Goal: Navigation & Orientation: Find specific page/section

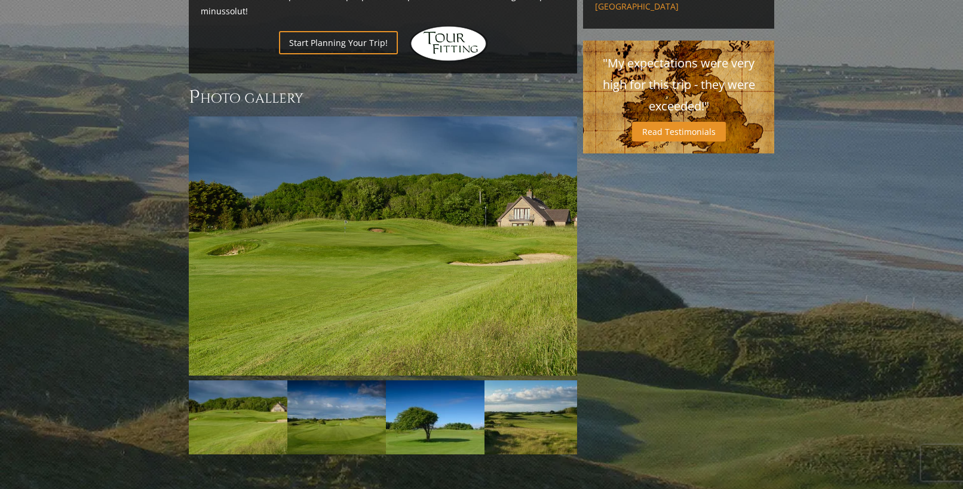
scroll to position [839, 0]
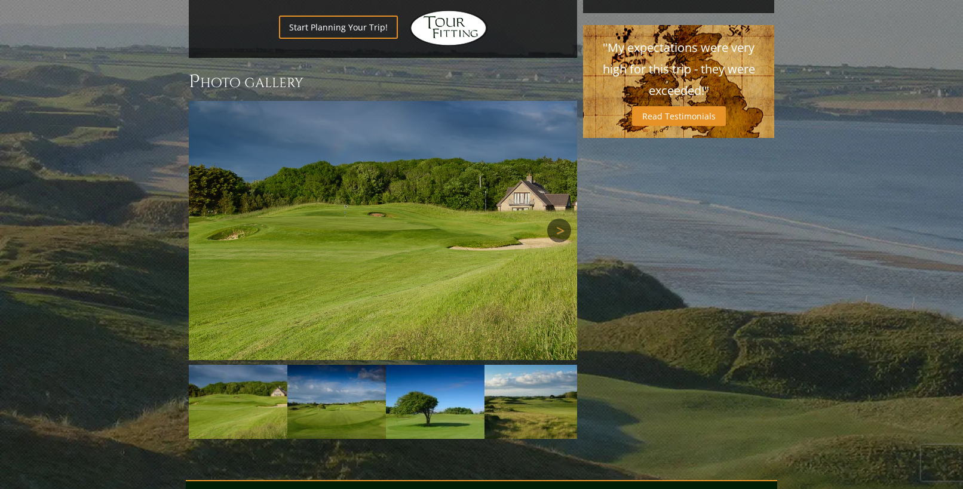
click at [558, 219] on link "Next" at bounding box center [559, 231] width 24 height 24
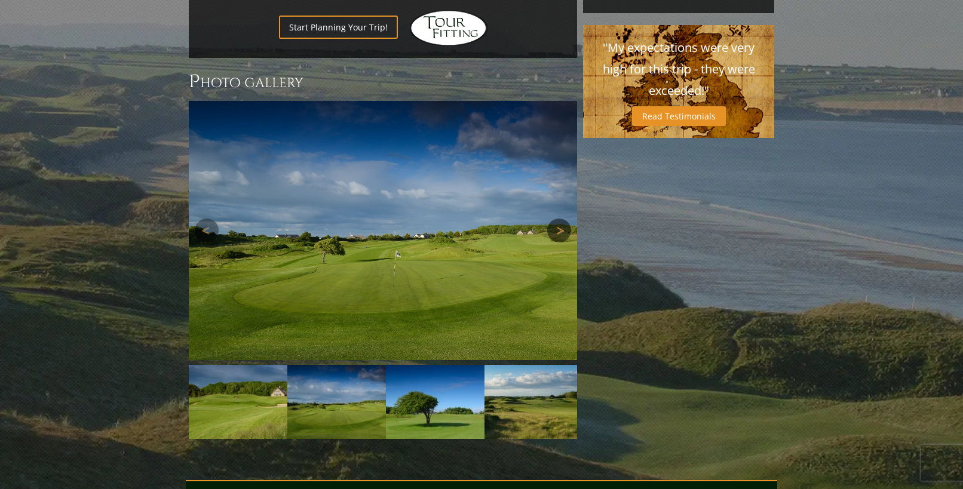
click at [558, 219] on link "Next" at bounding box center [559, 231] width 24 height 24
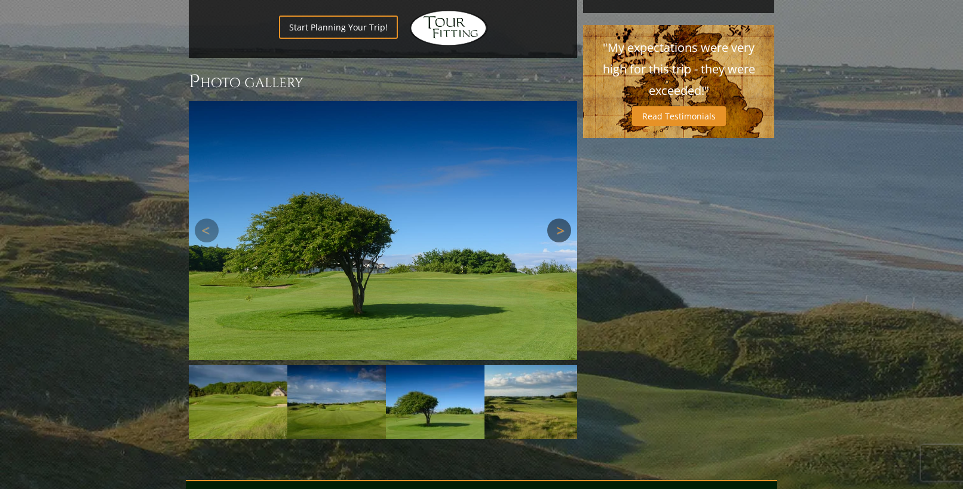
click at [558, 219] on link "Next" at bounding box center [559, 231] width 24 height 24
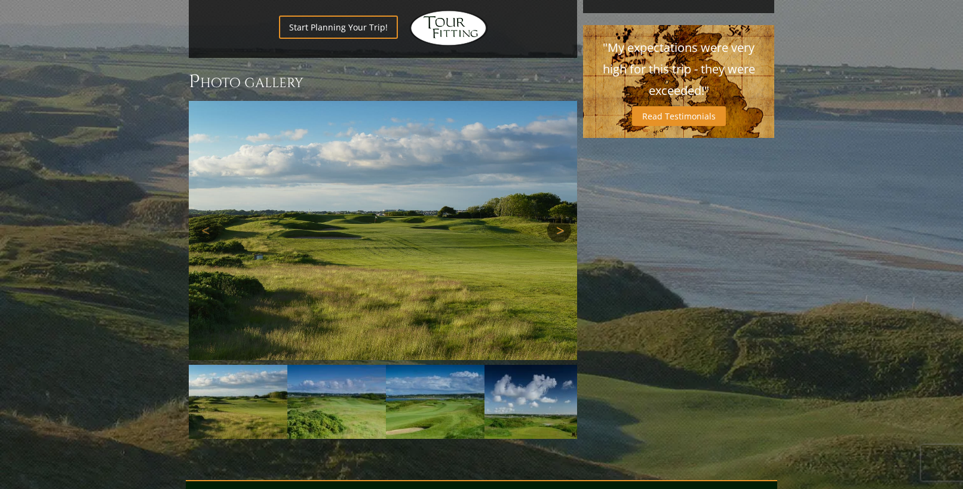
click at [558, 219] on link "Next" at bounding box center [559, 231] width 24 height 24
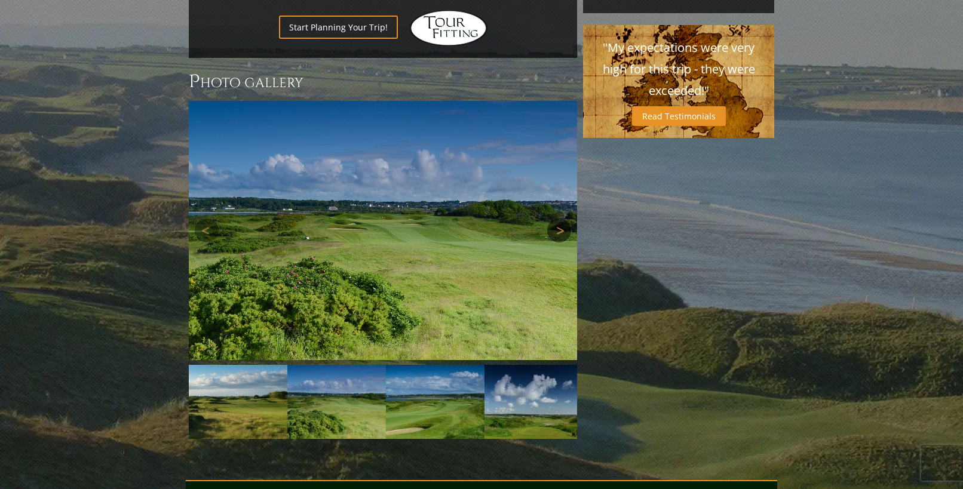
click at [557, 219] on link "Next" at bounding box center [559, 231] width 24 height 24
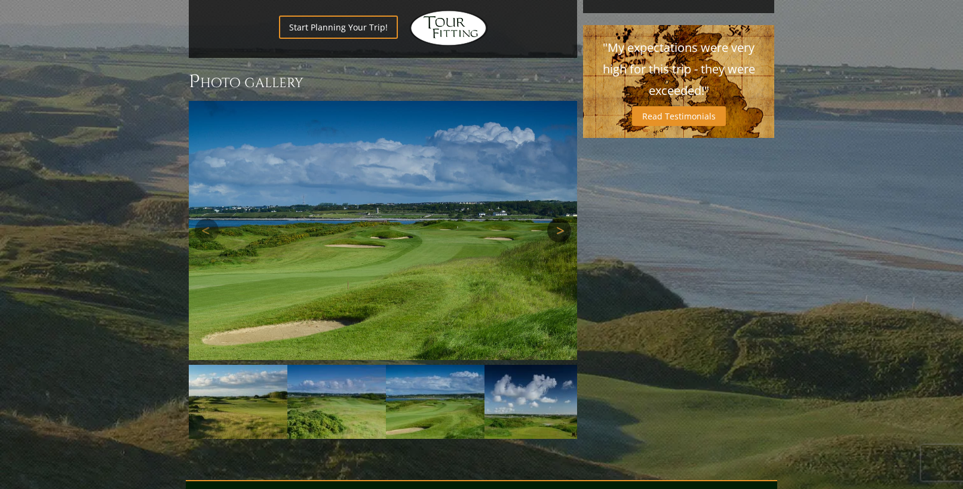
click at [557, 219] on link "Next" at bounding box center [559, 231] width 24 height 24
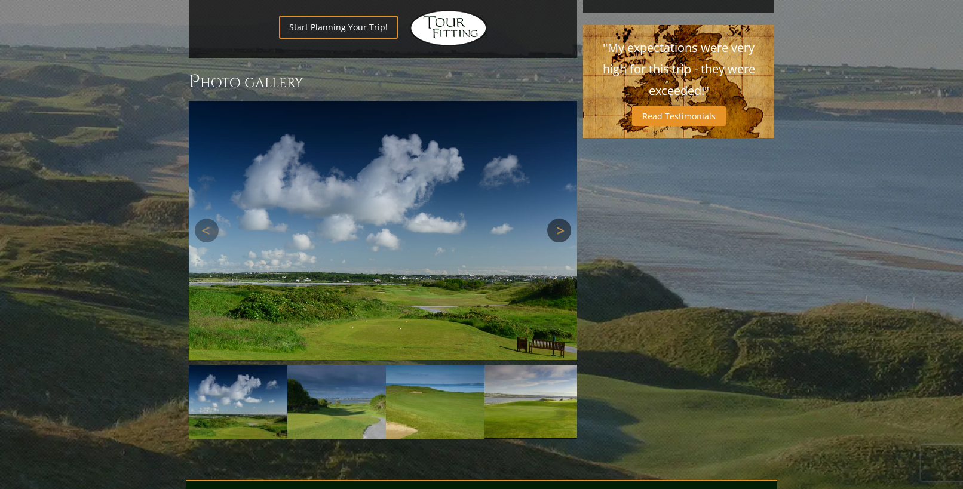
click at [560, 219] on link "Next" at bounding box center [559, 231] width 24 height 24
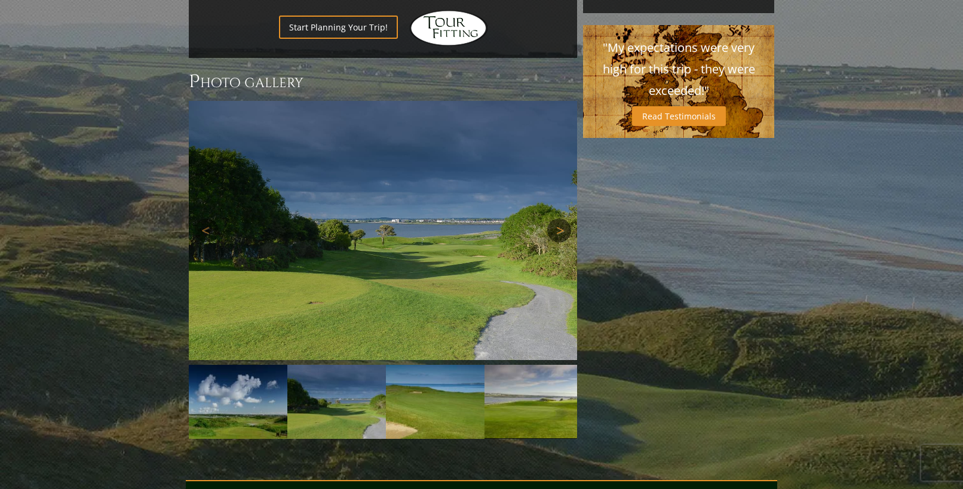
click at [560, 219] on link "Next" at bounding box center [559, 231] width 24 height 24
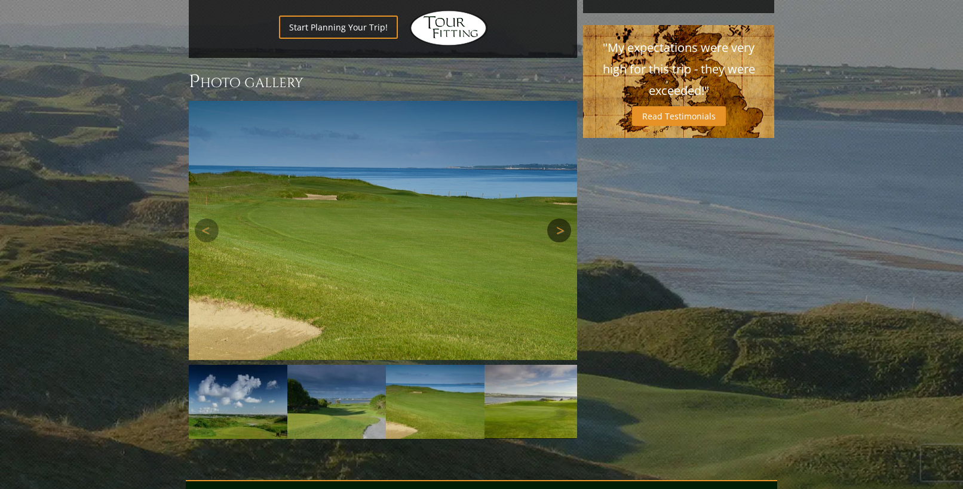
click at [560, 219] on link "Next" at bounding box center [559, 231] width 24 height 24
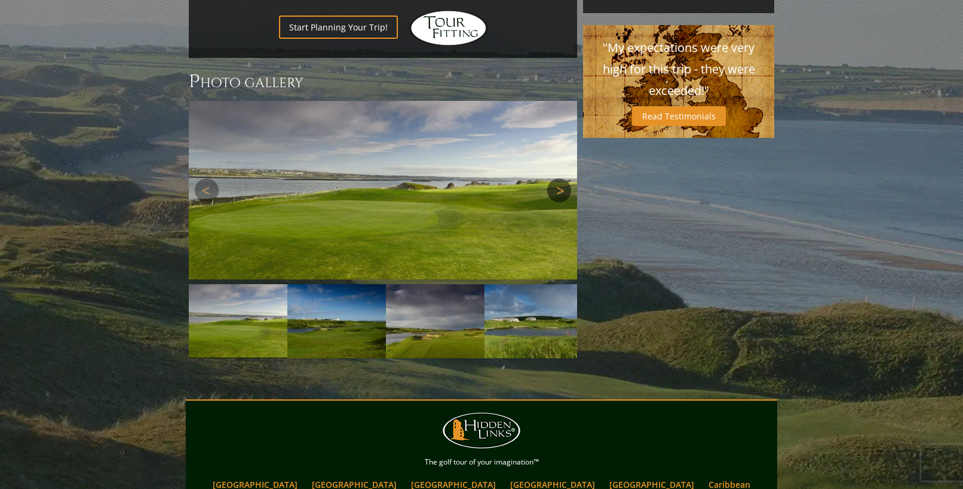
click at [562, 179] on link "Next" at bounding box center [559, 191] width 24 height 24
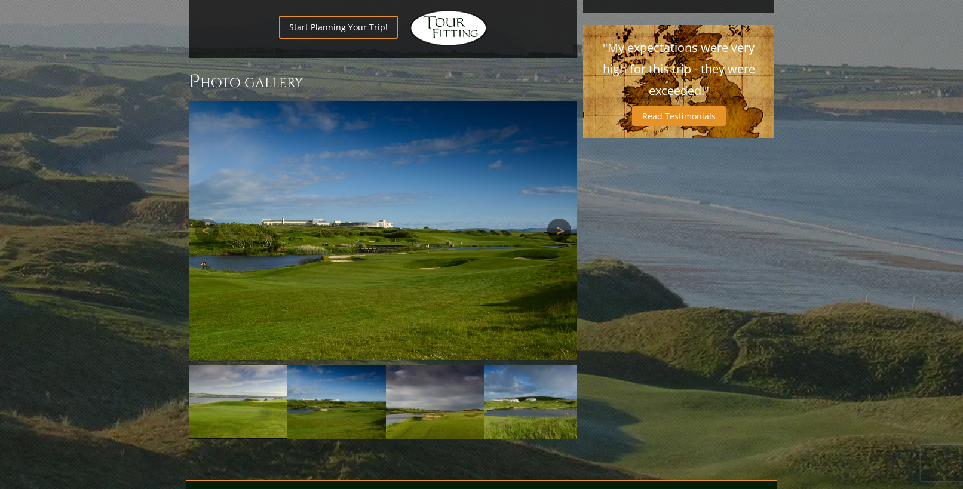
click at [562, 219] on link "Next" at bounding box center [559, 231] width 24 height 24
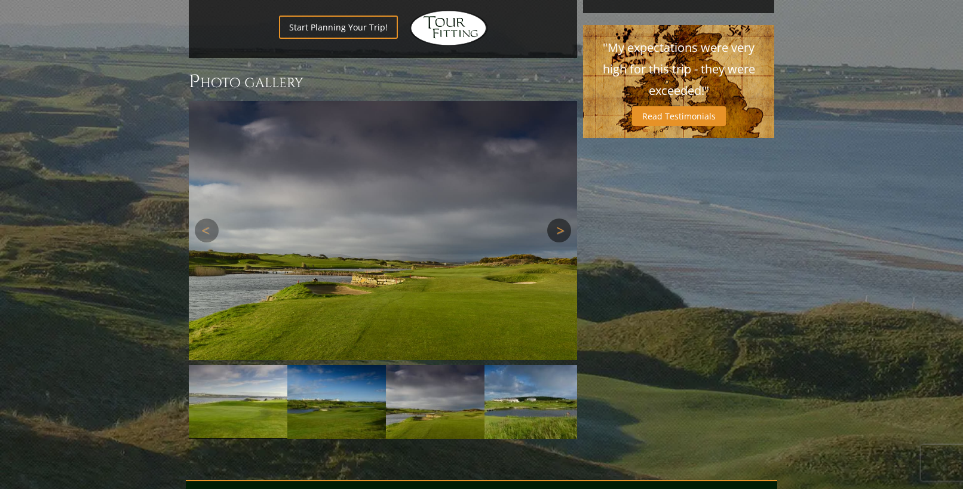
click at [562, 219] on link "Next" at bounding box center [559, 231] width 24 height 24
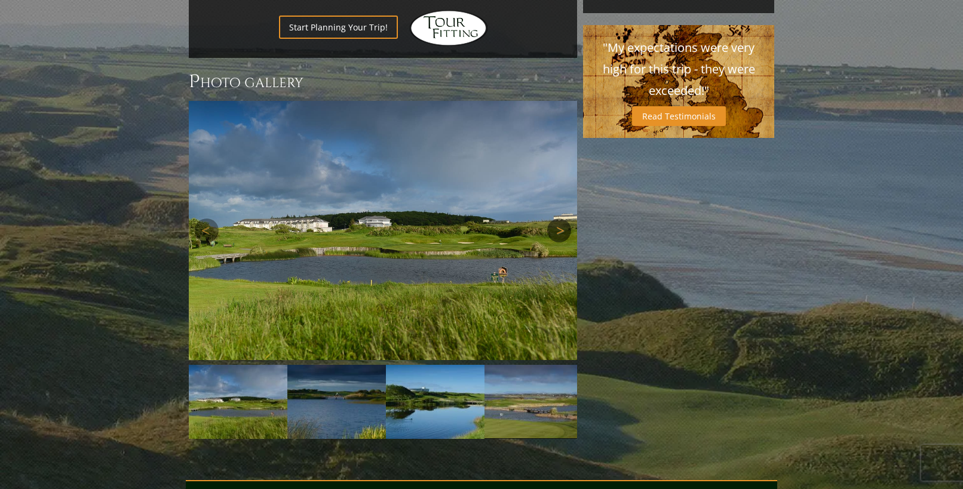
click at [562, 219] on link "Next" at bounding box center [559, 231] width 24 height 24
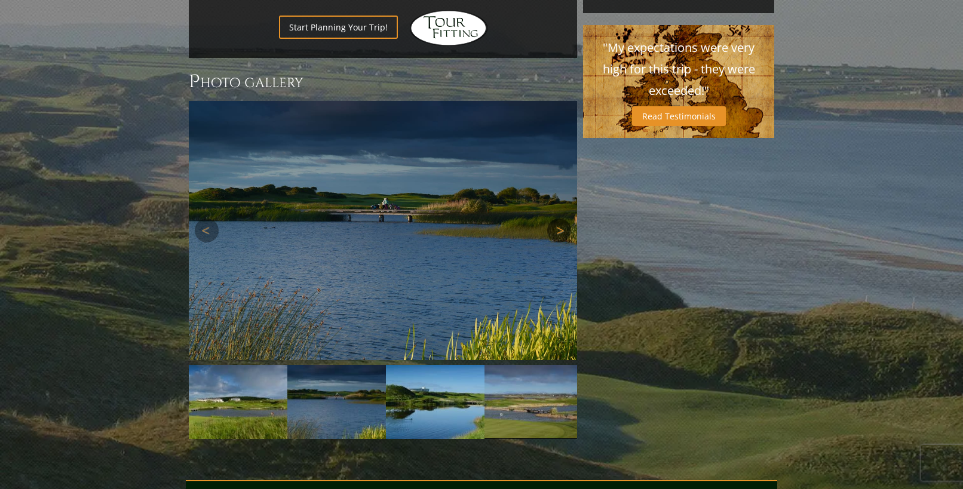
click at [562, 219] on link "Next" at bounding box center [559, 231] width 24 height 24
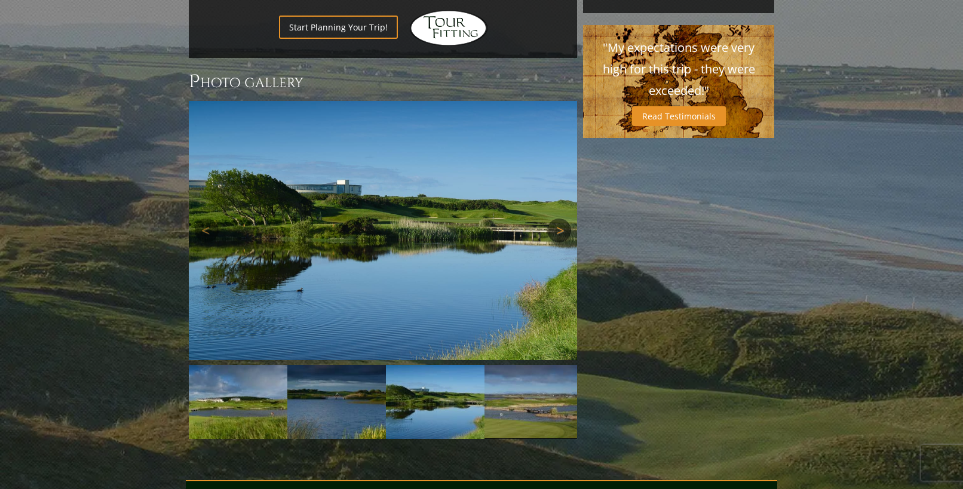
click at [562, 219] on link "Next" at bounding box center [559, 231] width 24 height 24
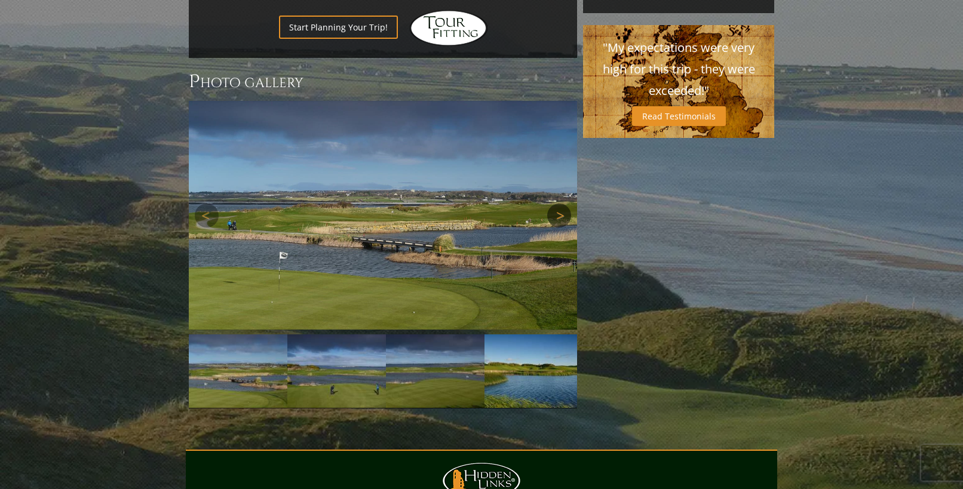
click at [563, 204] on link "Next" at bounding box center [559, 216] width 24 height 24
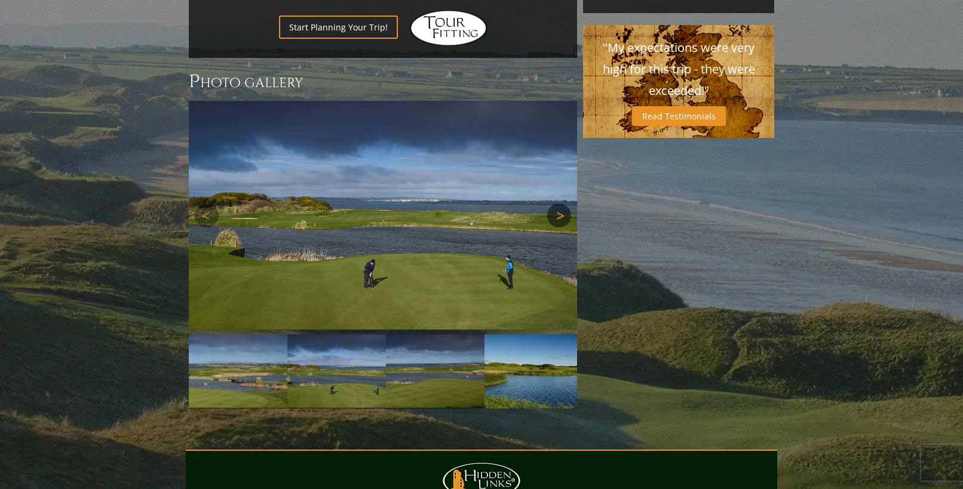
click at [563, 204] on link "Next" at bounding box center [559, 216] width 24 height 24
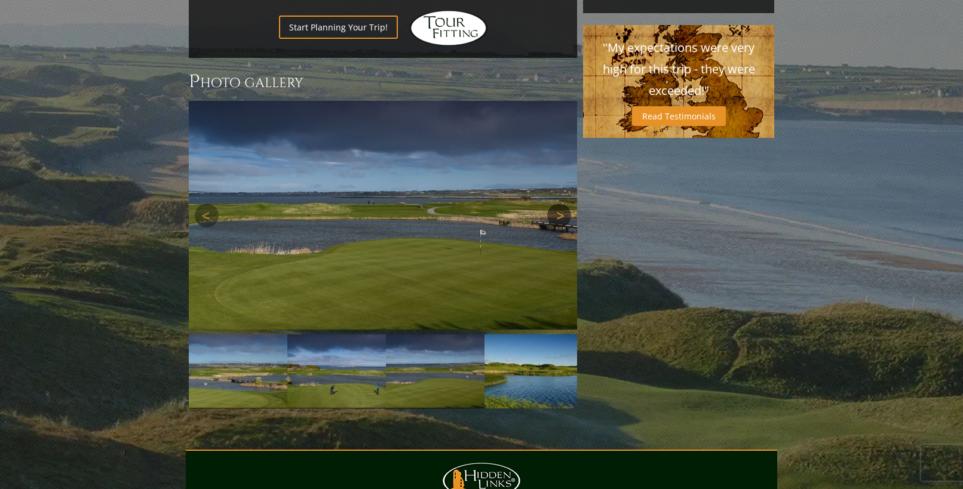
click at [563, 204] on link "Next" at bounding box center [559, 216] width 24 height 24
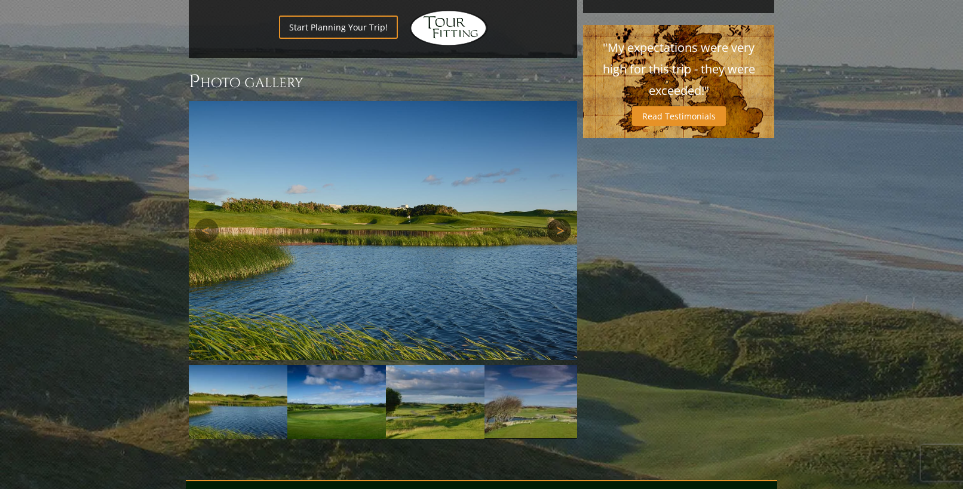
click at [563, 164] on img at bounding box center [383, 230] width 388 height 259
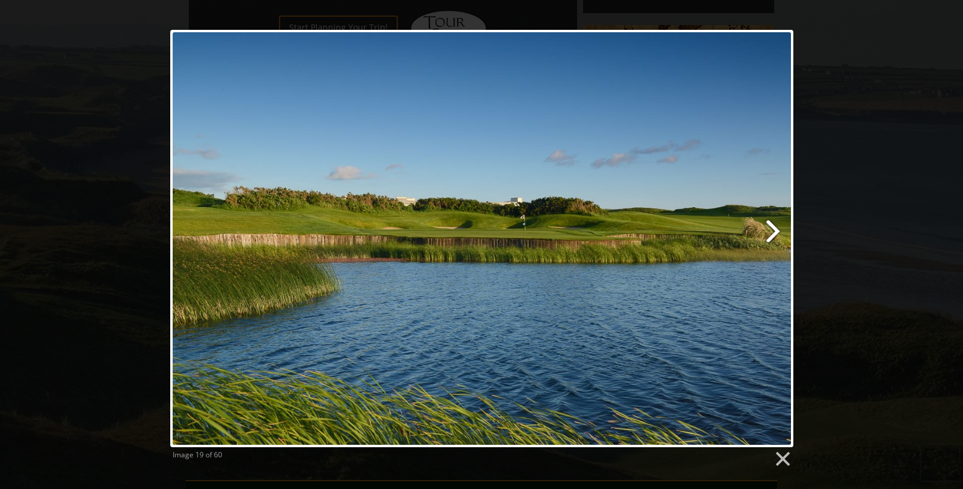
click at [769, 231] on link at bounding box center [593, 239] width 399 height 418
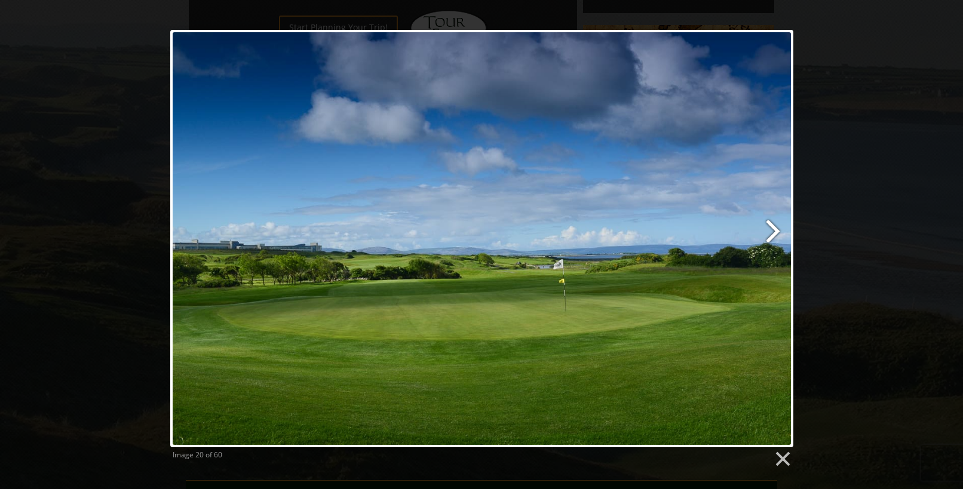
click at [769, 231] on link at bounding box center [593, 239] width 399 height 418
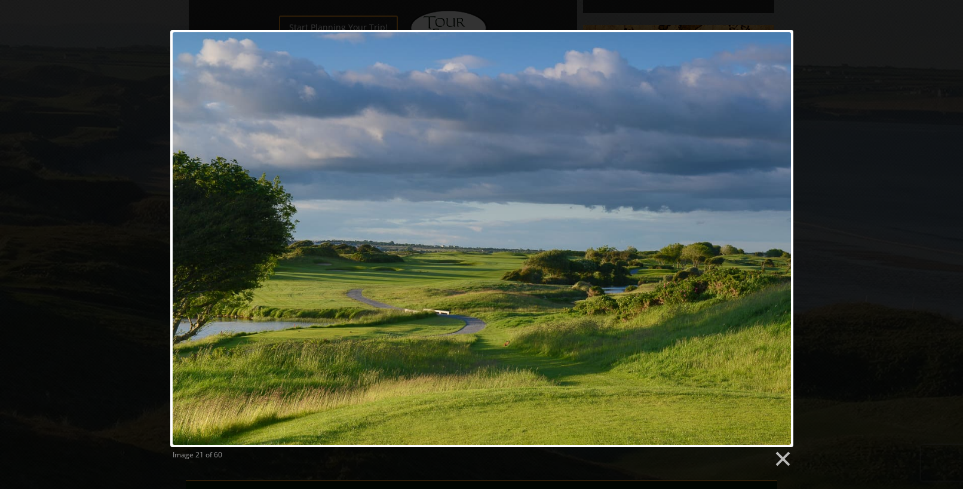
click at [769, 231] on link at bounding box center [593, 239] width 399 height 418
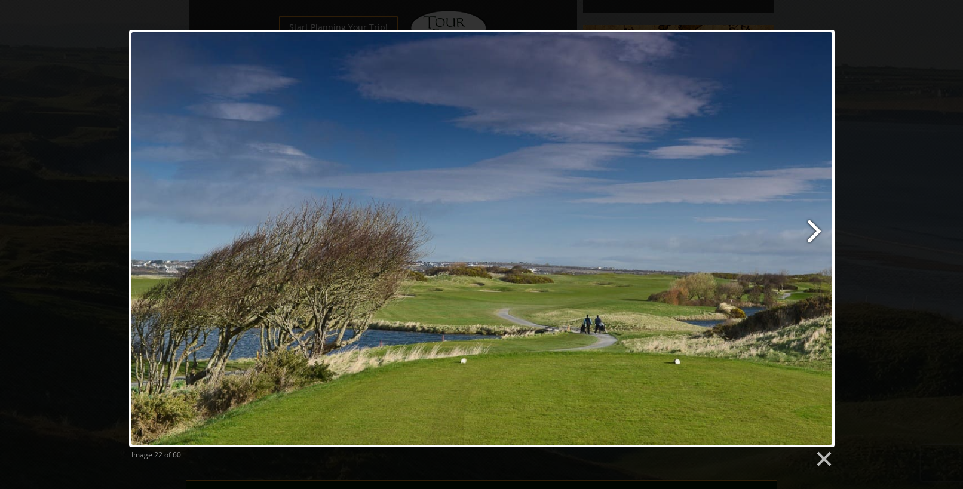
click at [806, 235] on link at bounding box center [609, 239] width 452 height 418
